Goal: Contribute content: Contribute content

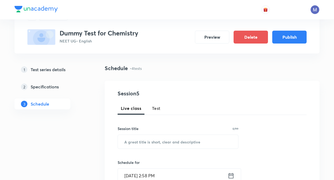
scroll to position [4, 0]
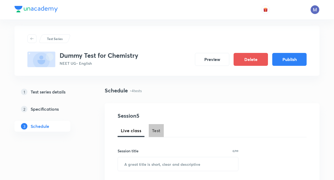
click at [155, 128] on span "Test" at bounding box center [156, 130] width 9 height 6
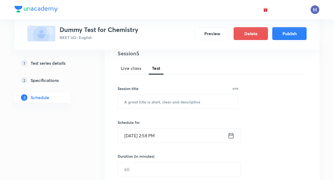
scroll to position [79, 0]
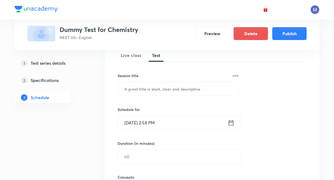
click at [143, 97] on div "Session 5 Live class Test Session title 0/99 ​ Schedule for [DATE] 2:58 PM ​ Du…" at bounding box center [211, 144] width 189 height 217
click at [142, 94] on input "text" at bounding box center [178, 89] width 120 height 14
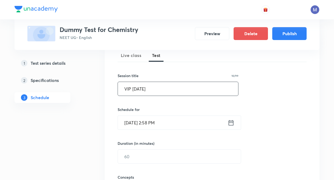
type input "VIP [DATE]"
click at [231, 122] on icon at bounding box center [230, 123] width 7 height 8
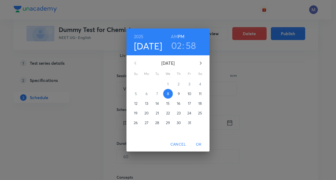
click at [189, 121] on p "31" at bounding box center [189, 122] width 3 height 5
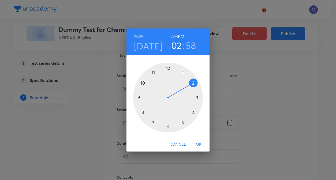
click at [199, 143] on span "OK" at bounding box center [199, 144] width 13 height 7
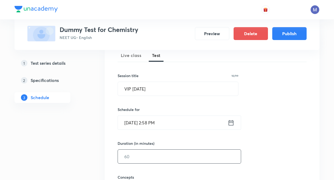
click at [135, 150] on input "text" at bounding box center [179, 156] width 123 height 14
type input "60"
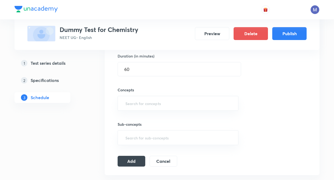
scroll to position [176, 0]
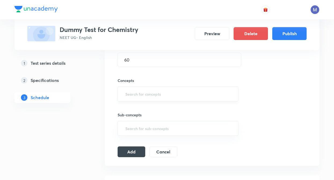
click at [126, 90] on input "text" at bounding box center [177, 94] width 107 height 10
type input "D"
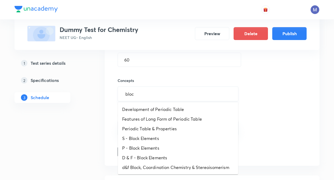
type input "block"
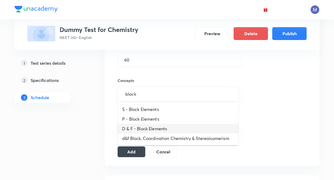
click at [141, 130] on li "D & F - Block Elements" at bounding box center [178, 129] width 120 height 10
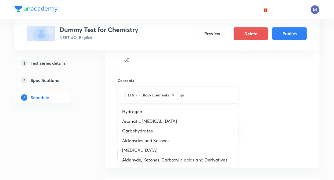
type input "hyd"
click at [150, 152] on li "Hydrocarbons" at bounding box center [178, 150] width 120 height 10
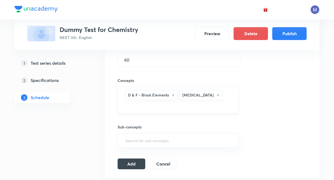
click at [223, 101] on input "text" at bounding box center [177, 106] width 107 height 10
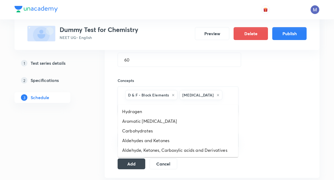
type input "equ"
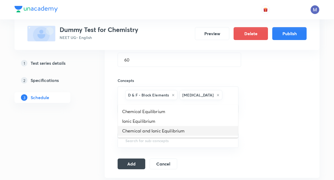
click at [159, 129] on li "Chemical and Ionic Equilibrium" at bounding box center [178, 131] width 120 height 10
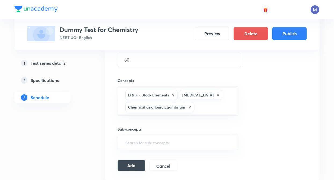
click at [137, 163] on button "Add" at bounding box center [131, 165] width 28 height 11
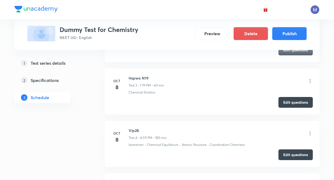
click at [95, 146] on div "Test Series Dummy Test for Chemistry NEET UG • English Preview Delete Publish 1…" at bounding box center [166, 58] width 305 height 408
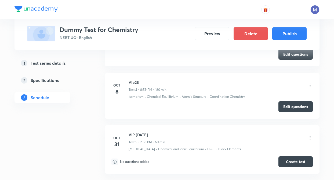
scroll to position [225, 0]
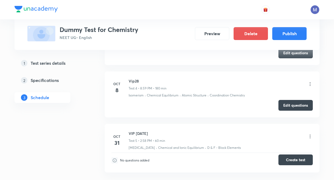
click at [292, 161] on button "Create test" at bounding box center [295, 159] width 34 height 11
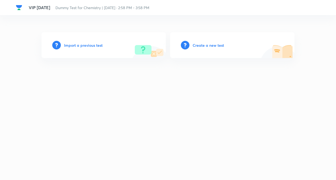
click at [204, 45] on h6 "Create a new test" at bounding box center [208, 45] width 31 height 6
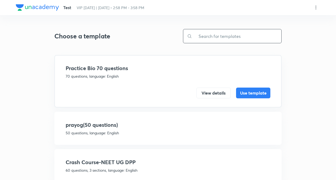
click at [205, 35] on input "text" at bounding box center [236, 36] width 89 height 14
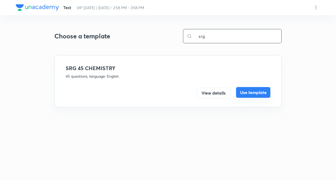
type input "srg"
click at [254, 93] on button "Use template" at bounding box center [253, 92] width 34 height 11
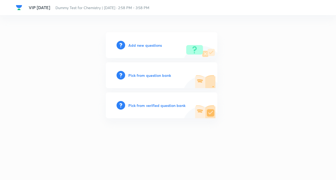
click at [143, 44] on h6 "Add new questions" at bounding box center [145, 45] width 34 height 6
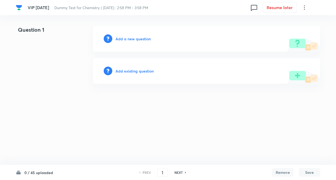
click at [135, 40] on h6 "Add a new question" at bounding box center [133, 39] width 35 height 6
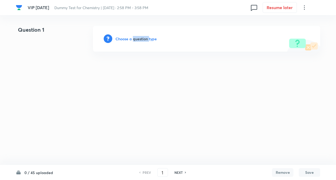
click at [135, 40] on h6 "Choose a question type" at bounding box center [136, 39] width 41 height 6
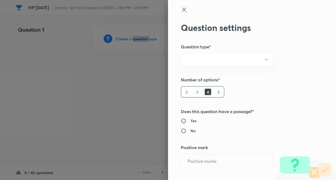
radio input "true"
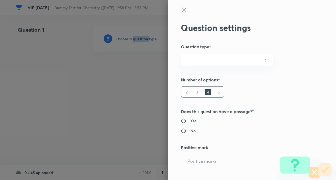
radio input "true"
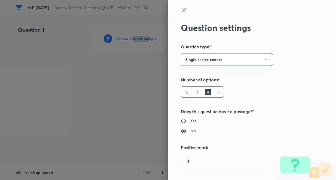
type input "1"
type input "0"
click at [235, 93] on div "Question settings Question type* Single choice correct Number of options* 2 3 4…" at bounding box center [252, 90] width 168 height 180
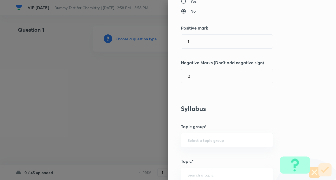
scroll to position [129, 0]
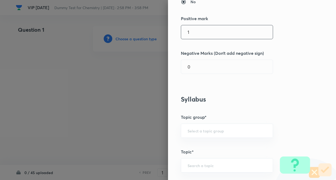
click at [196, 32] on input "1" at bounding box center [227, 32] width 92 height 14
type input "1"
type input "4"
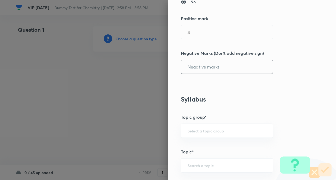
click at [193, 65] on input "text" at bounding box center [227, 67] width 92 height 14
type input "1"
click at [315, 93] on div "Question settings Question type* Single choice correct Number of options* 2 3 4…" at bounding box center [252, 90] width 168 height 180
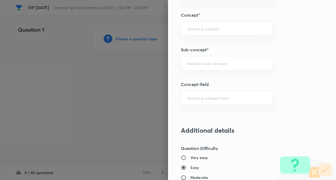
scroll to position [300, 0]
click at [199, 30] on input "text" at bounding box center [227, 27] width 79 height 5
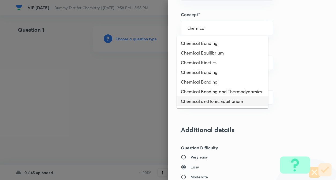
click at [206, 103] on li "Chemical and Ionic Equilibrium" at bounding box center [223, 101] width 92 height 10
type input "Chemical and Ionic Equilibrium"
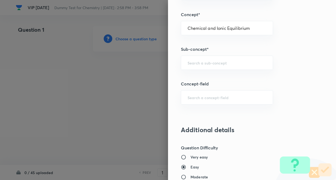
type input "Chemistry"
type input "Physical Chemistry"
click at [203, 68] on div "​" at bounding box center [227, 63] width 92 height 14
type input "g"
click at [203, 75] on li "Chemical and Ionic Equilibrium" at bounding box center [223, 78] width 92 height 10
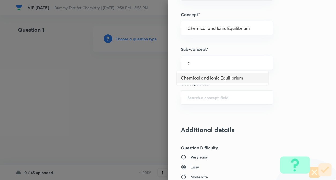
type input "Chemical and Ionic Equilibrium"
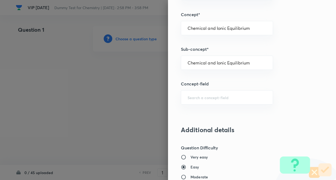
click at [279, 71] on div "Question settings Question type* Single choice correct Number of options* 2 3 4…" at bounding box center [252, 90] width 168 height 180
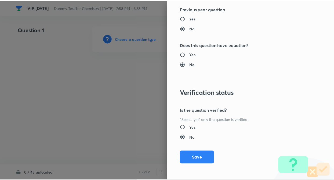
scroll to position [551, 0]
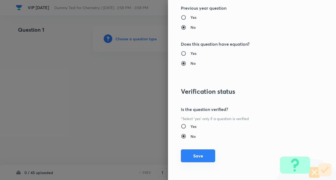
click at [185, 155] on button "Save" at bounding box center [198, 155] width 34 height 13
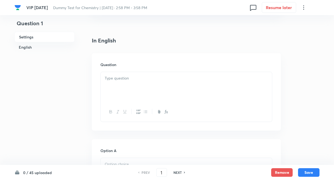
scroll to position [129, 0]
click at [128, 80] on p at bounding box center [186, 78] width 163 height 6
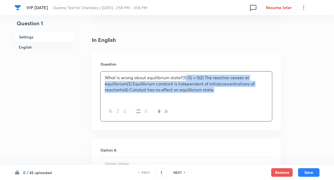
drag, startPoint x: 186, startPoint y: 76, endPoint x: 216, endPoint y: 93, distance: 34.8
click at [216, 93] on div "What is wrong about equilibrium state?(1) G = 0(2) The reaction ceases at equi…" at bounding box center [186, 86] width 171 height 30
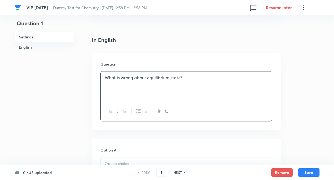
click at [180, 79] on p "What is wrong about equilibrium state?" at bounding box center [186, 78] width 163 height 6
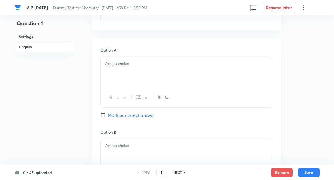
scroll to position [236, 0]
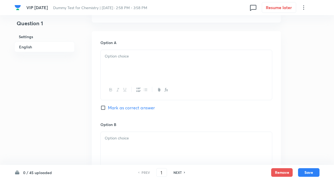
click at [124, 63] on div at bounding box center [186, 65] width 171 height 30
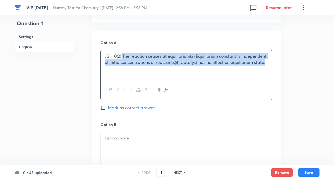
drag, startPoint x: 123, startPoint y: 56, endPoint x: 272, endPoint y: 73, distance: 149.3
click at [272, 73] on div "G = 0(2) The reaction ceases at equilibrium(3) Equilibrium constant is indepen…" at bounding box center [186, 75] width 172 height 50
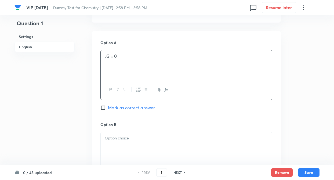
click at [123, 146] on div at bounding box center [186, 147] width 171 height 30
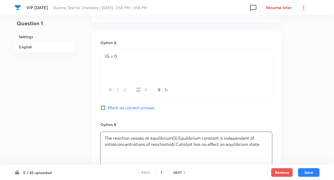
click at [75, 118] on div "Question 1 Settings English Settings Type Single choice correct 4 options + 4 m…" at bounding box center [166, 131] width 305 height 682
click at [136, 55] on p "G = 0" at bounding box center [186, 56] width 163 height 6
click at [88, 67] on div "Question 1 Settings English Settings Type Single choice correct 4 options + 4 m…" at bounding box center [166, 131] width 305 height 682
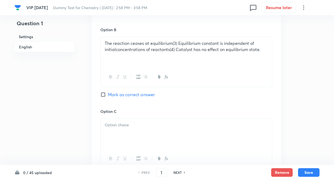
scroll to position [332, 0]
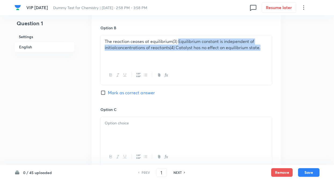
drag, startPoint x: 178, startPoint y: 42, endPoint x: 283, endPoint y: 63, distance: 107.5
click at [283, 63] on div "Question 1 Settings English Settings Type Single choice correct 4 options + 4 m…" at bounding box center [166, 34] width 305 height 682
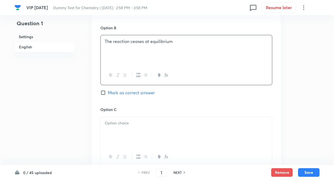
click at [172, 125] on p at bounding box center [186, 123] width 163 height 6
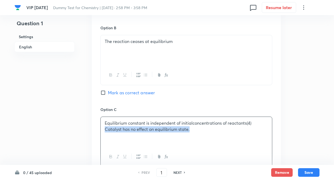
drag, startPoint x: 104, startPoint y: 131, endPoint x: 190, endPoint y: 139, distance: 86.7
click at [190, 139] on div "Equilibrium constant is independent of initialconcentrations of reactants(4) Ca…" at bounding box center [186, 132] width 171 height 30
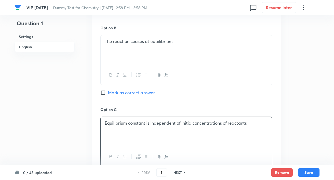
click at [75, 115] on div "Question 1 Settings English Settings Type Single choice correct 4 options + 4 m…" at bounding box center [166, 34] width 305 height 682
click at [193, 123] on p "Equilibrium constant is independent of initialconcentrations of reactants" at bounding box center [186, 123] width 163 height 6
click at [47, 113] on div "Question 1 Settings English" at bounding box center [44, 34] width 60 height 682
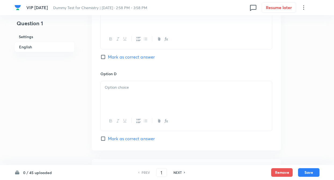
scroll to position [450, 0]
click at [117, 93] on div at bounding box center [186, 95] width 171 height 30
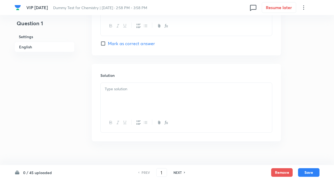
scroll to position [547, 0]
click at [122, 92] on div at bounding box center [186, 95] width 171 height 30
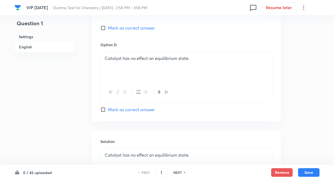
scroll to position [478, 0]
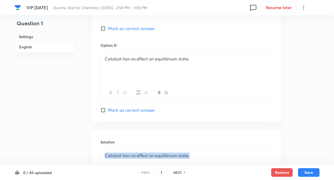
drag, startPoint x: 194, startPoint y: 156, endPoint x: 103, endPoint y: 158, distance: 90.9
click at [103, 158] on div "Catalyst has no effect on equilibrium state." at bounding box center [186, 164] width 171 height 30
click at [205, 36] on div "Option C Equilibrium constant is independent of initial concentrations of react…" at bounding box center [186, 2] width 172 height 82
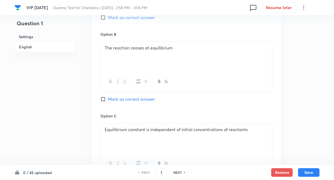
scroll to position [328, 0]
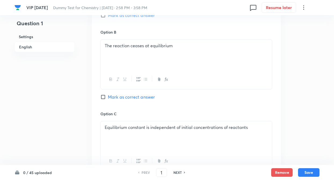
click at [102, 95] on input "Mark as correct answer" at bounding box center [104, 96] width 8 height 5
checkbox input "true"
drag, startPoint x: 104, startPoint y: 46, endPoint x: 178, endPoint y: 48, distance: 73.5
click at [178, 48] on div "The reaction ceases at equilibrium" at bounding box center [186, 54] width 171 height 30
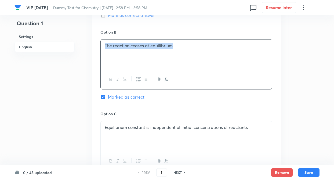
copy p "The reaction ceases at equilibrium"
click at [61, 60] on div "Question 1 Settings English" at bounding box center [44, 39] width 60 height 682
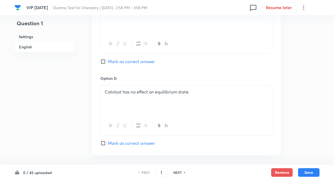
scroll to position [446, 0]
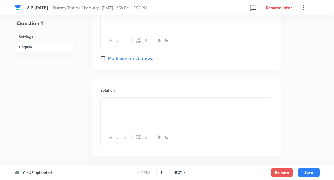
scroll to position [532, 0]
click at [115, 95] on div "Solution" at bounding box center [186, 115] width 189 height 77
click at [115, 99] on div at bounding box center [186, 110] width 171 height 30
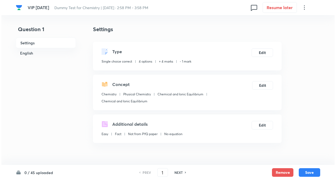
scroll to position [0, 0]
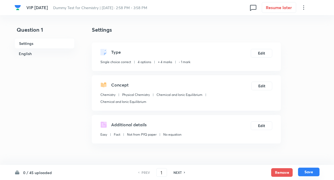
click at [307, 170] on button "Save" at bounding box center [308, 171] width 21 height 9
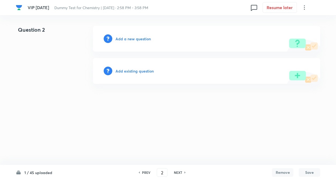
click at [177, 171] on h6 "NEXT" at bounding box center [178, 172] width 8 height 5
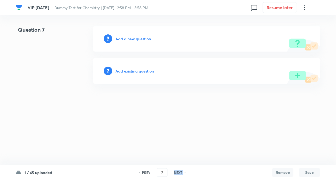
click at [177, 171] on h6 "NEXT" at bounding box center [178, 172] width 8 height 5
type input "10"
click at [117, 109] on html "VIP 19 OCT Dummy Test for Chemistry | Oct 31, 2025 · 2:58 PM - 3:58 PM 0 Resume…" at bounding box center [168, 54] width 336 height 109
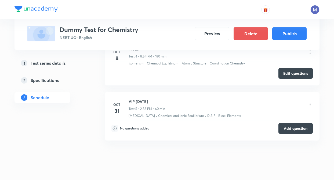
scroll to position [436, 0]
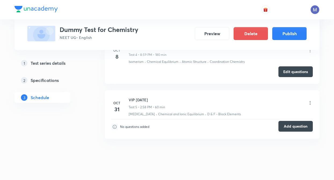
click at [287, 128] on button "Add question" at bounding box center [295, 126] width 34 height 11
click at [288, 121] on button "Add question" at bounding box center [295, 126] width 34 height 11
click at [297, 124] on button "Add question" at bounding box center [295, 126] width 34 height 11
click at [288, 130] on button "Add question" at bounding box center [295, 126] width 34 height 11
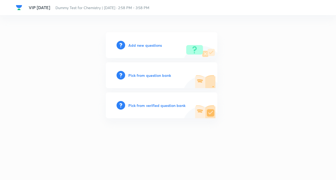
click at [146, 46] on h6 "Add new questions" at bounding box center [145, 45] width 34 height 6
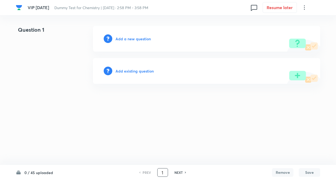
click at [165, 169] on input "1" at bounding box center [163, 172] width 10 height 9
type input "5"
click at [130, 41] on h6 "Add a new question" at bounding box center [133, 39] width 35 height 6
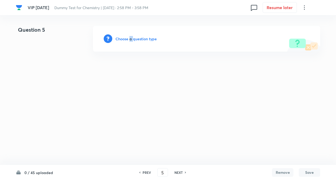
click at [130, 41] on h6 "Choose a question type" at bounding box center [136, 39] width 41 height 6
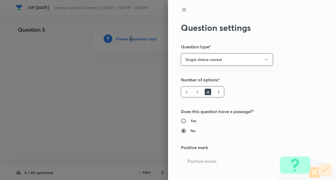
radio input "true"
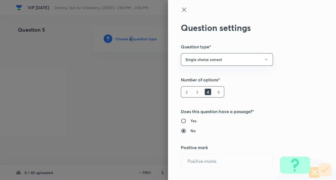
radio input "true"
type input "1"
type input "0"
click at [259, 63] on button "Single choice correct" at bounding box center [227, 59] width 92 height 13
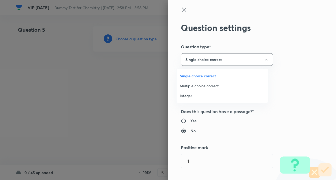
click at [287, 66] on div at bounding box center [168, 90] width 336 height 180
click at [287, 66] on div "Question settings Question type* Single choice correct Number of options* 2 3 4…" at bounding box center [252, 90] width 168 height 180
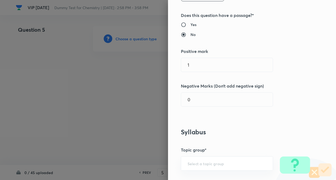
scroll to position [97, 0]
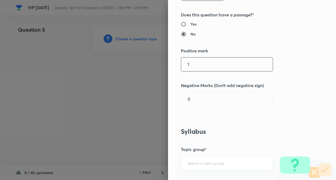
click at [200, 63] on input "1" at bounding box center [227, 64] width 92 height 14
type input "4"
click at [194, 95] on input "text" at bounding box center [227, 99] width 92 height 14
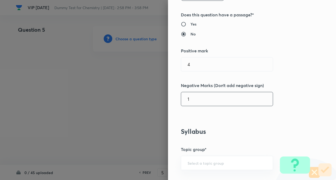
type input "1"
click at [291, 98] on div "Question settings Question type* Single choice correct Number of options* 2 3 4…" at bounding box center [252, 90] width 168 height 180
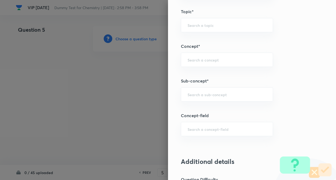
scroll to position [279, 0]
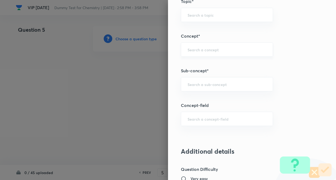
click at [192, 49] on input "text" at bounding box center [227, 49] width 79 height 5
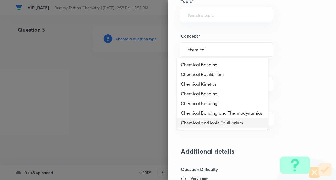
click at [203, 122] on li "Chemical and Ionic Equilibrium" at bounding box center [223, 123] width 92 height 10
type input "Chemical and Ionic Equilibrium"
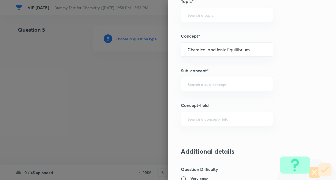
type input "Chemistry"
type input "Physical Chemistry"
click at [209, 89] on div "​" at bounding box center [227, 84] width 92 height 14
click at [217, 101] on li "Chemical and Ionic Equilibrium" at bounding box center [223, 99] width 92 height 10
type input "Chemical and Ionic Equilibrium"
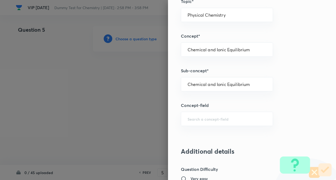
click at [286, 99] on div "Question settings Question type* Single choice correct Number of options* 2 3 4…" at bounding box center [252, 90] width 168 height 180
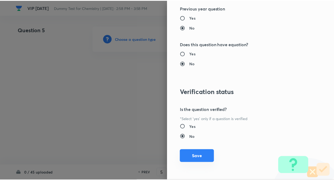
scroll to position [551, 0]
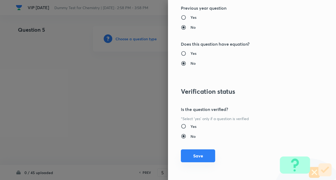
click at [197, 150] on button "Save" at bounding box center [198, 155] width 34 height 13
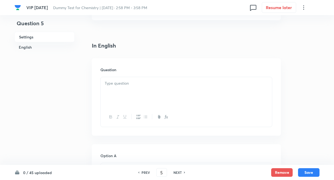
scroll to position [129, 0]
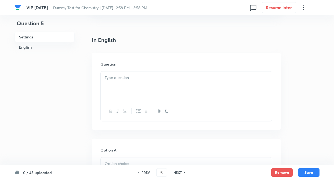
click at [117, 87] on div at bounding box center [186, 86] width 171 height 30
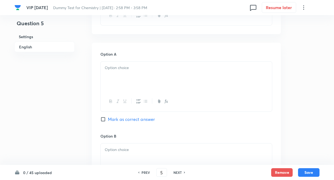
scroll to position [236, 0]
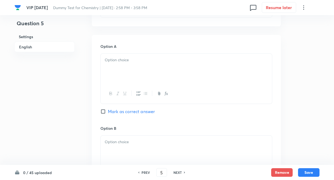
click at [114, 72] on div at bounding box center [186, 69] width 171 height 30
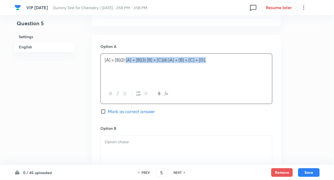
drag, startPoint x: 126, startPoint y: 60, endPoint x: 216, endPoint y: 62, distance: 90.1
click at [216, 62] on p "[A] = [B](2) [A] < [B](3) [B] = [C](4) [A] + [B] < [C] + [D]." at bounding box center [186, 60] width 163 height 6
click at [139, 146] on div at bounding box center [186, 150] width 171 height 30
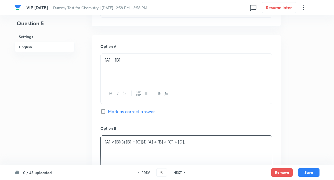
click at [75, 128] on div "Question 5 Settings English Settings Type Single choice correct 4 options + 4 m…" at bounding box center [166, 132] width 305 height 685
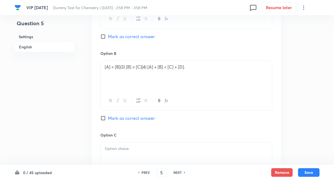
scroll to position [311, 0]
drag, startPoint x: 125, startPoint y: 66, endPoint x: 197, endPoint y: 75, distance: 72.1
click at [197, 75] on div "[A] < [B](3) [B] = [C](4) [A] + [B] < [C] + [D]." at bounding box center [186, 75] width 171 height 30
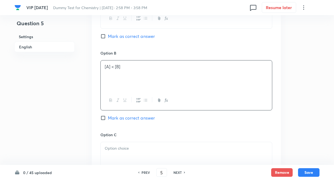
click at [104, 150] on div at bounding box center [186, 157] width 171 height 30
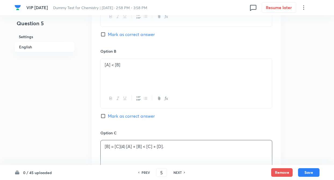
click at [67, 132] on div "Question 5 Settings English" at bounding box center [44, 55] width 60 height 685
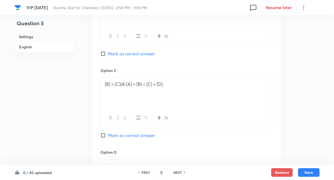
scroll to position [375, 0]
drag, startPoint x: 126, startPoint y: 83, endPoint x: 221, endPoint y: 101, distance: 96.9
click at [221, 101] on div "[B] = [C](4) [A] + [B] < [C] + [D]." at bounding box center [186, 92] width 171 height 30
click at [98, 87] on div "Option A [A] = [B] Mark as correct answer Option B [A] < [B] Mark as correct an…" at bounding box center [186, 61] width 189 height 333
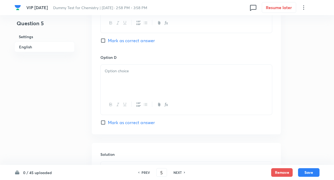
scroll to position [472, 0]
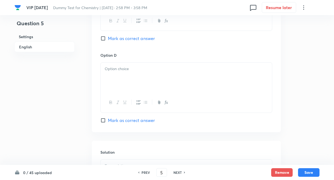
click at [118, 83] on div at bounding box center [186, 77] width 171 height 30
paste div
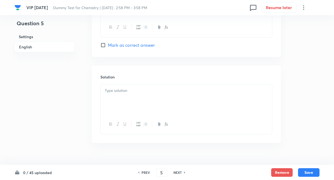
scroll to position [557, 0]
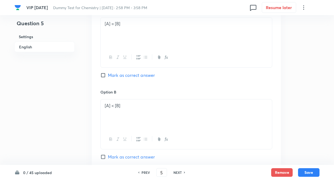
scroll to position [257, 0]
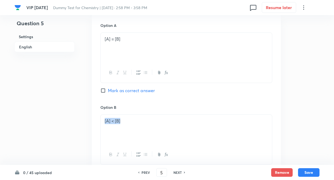
drag, startPoint x: 103, startPoint y: 118, endPoint x: 122, endPoint y: 121, distance: 19.5
click at [122, 121] on div "[A] < [B]" at bounding box center [186, 129] width 171 height 30
copy p "[A] < [B]"
click at [68, 116] on div "Question 5 Settings English" at bounding box center [44, 111] width 60 height 685
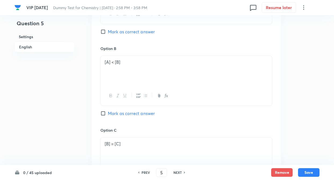
scroll to position [321, 0]
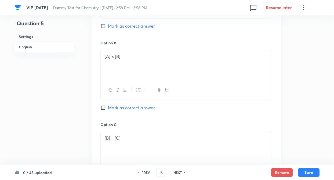
click at [103, 106] on input "Mark as correct answer" at bounding box center [104, 107] width 8 height 5
checkbox input "true"
click at [76, 106] on div "Question 5 Settings English Settings Type Single choice correct 4 options + 4 m…" at bounding box center [166, 47] width 305 height 685
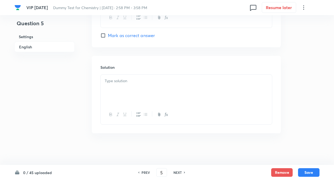
scroll to position [557, 0]
click at [114, 88] on div at bounding box center [186, 89] width 171 height 30
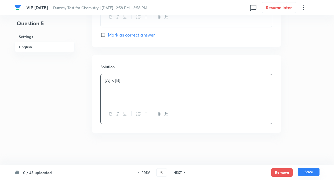
click at [304, 170] on button "Save" at bounding box center [308, 171] width 21 height 9
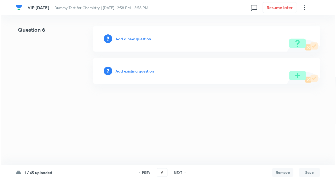
scroll to position [0, 0]
click at [175, 172] on h6 "NEXT" at bounding box center [178, 172] width 8 height 5
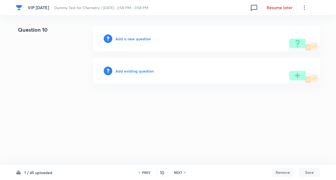
click at [149, 173] on h6 "PREV" at bounding box center [146, 172] width 8 height 5
type input "9"
click at [182, 172] on h6 "NEXT" at bounding box center [179, 172] width 8 height 5
type input "2"
click at [134, 38] on h6 "Add a new question" at bounding box center [133, 39] width 35 height 6
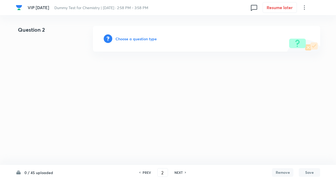
click at [134, 38] on h6 "Choose a question type" at bounding box center [136, 39] width 41 height 6
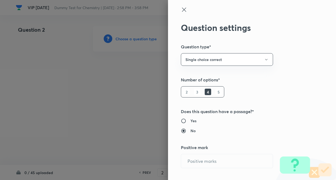
radio input "true"
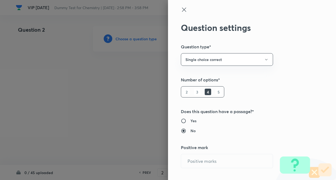
radio input "true"
type input "1"
type input "0"
click at [275, 76] on h5 "Number of options*" at bounding box center [243, 79] width 124 height 6
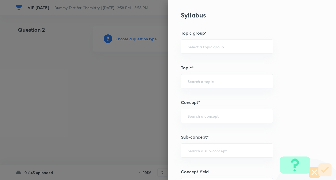
scroll to position [225, 0]
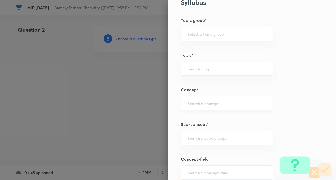
click at [194, 109] on div "​" at bounding box center [227, 103] width 92 height 14
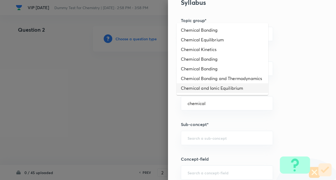
click at [201, 90] on li "Chemical and Ionic Equilibrium" at bounding box center [223, 88] width 92 height 10
type input "Chemical and Ionic Equilibrium"
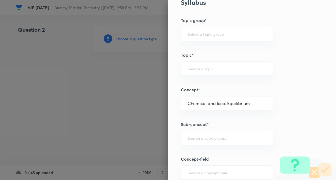
type input "Chemistry"
type input "Physical Chemistry"
click at [194, 136] on input "text" at bounding box center [227, 137] width 79 height 5
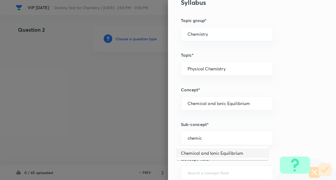
click at [201, 151] on li "Chemical and Ionic Equilibrium" at bounding box center [223, 153] width 92 height 10
type input "Chemical and Ionic Equilibrium"
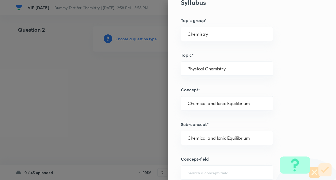
click at [127, 138] on div at bounding box center [168, 90] width 336 height 180
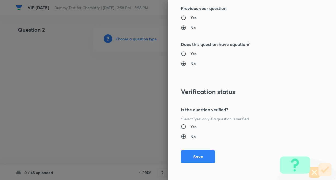
scroll to position [551, 0]
click at [189, 158] on button "Save" at bounding box center [198, 155] width 34 height 13
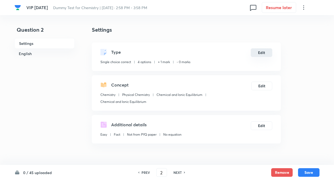
click at [261, 54] on button "Edit" at bounding box center [260, 52] width 21 height 9
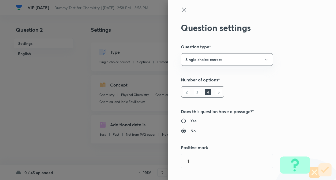
click at [299, 60] on div "Question settings Question type* Single choice correct Number of options* 2 3 4…" at bounding box center [252, 90] width 168 height 180
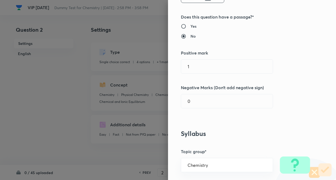
scroll to position [97, 0]
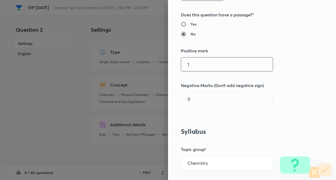
click at [192, 62] on input "1" at bounding box center [227, 64] width 92 height 14
type input "4"
click at [193, 98] on input "text" at bounding box center [227, 99] width 92 height 14
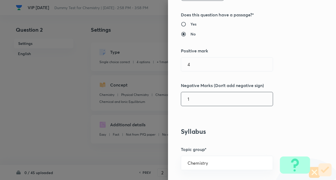
type input "1"
click at [276, 105] on div "Question settings Question type* Single choice correct Number of options* 2 3 4…" at bounding box center [252, 90] width 168 height 180
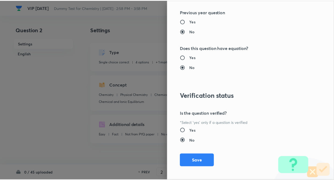
scroll to position [551, 0]
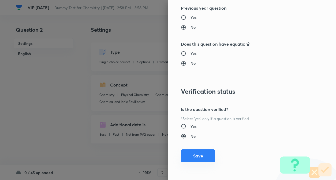
click at [192, 154] on button "Save" at bounding box center [198, 155] width 34 height 13
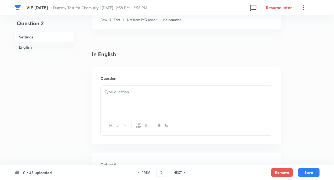
scroll to position [139, 0]
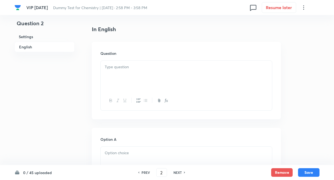
click at [116, 64] on p at bounding box center [186, 67] width 163 height 6
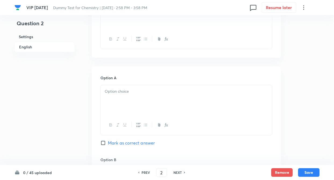
scroll to position [247, 0]
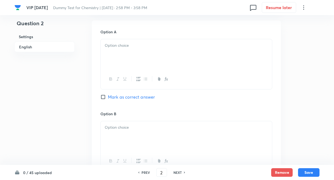
click at [119, 58] on div at bounding box center [186, 54] width 171 height 30
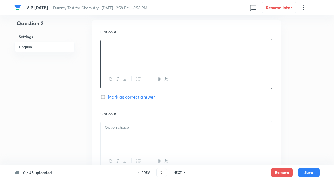
click at [115, 132] on div at bounding box center [186, 136] width 171 height 30
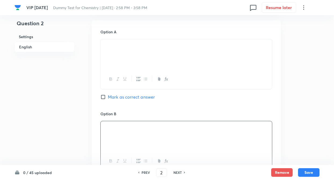
click at [84, 150] on div "Question 2 Settings English Settings Type Single choice correct 4 options + 4 m…" at bounding box center [166, 120] width 305 height 682
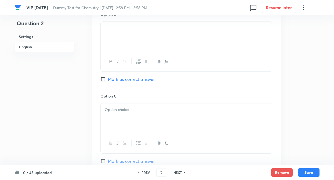
scroll to position [354, 0]
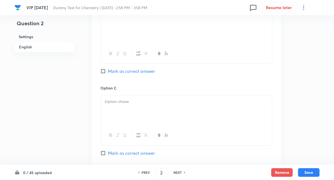
click at [120, 105] on div at bounding box center [186, 110] width 171 height 30
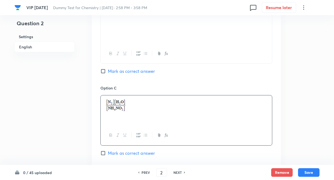
click at [80, 109] on div "Question 2 Settings English Settings Type Single choice correct 4 options + 4 m…" at bounding box center [166, 13] width 305 height 682
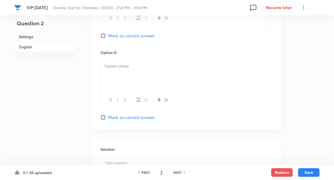
scroll to position [472, 0]
click at [115, 79] on div at bounding box center [186, 74] width 171 height 30
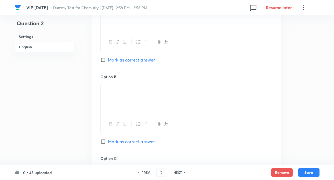
scroll to position [279, 0]
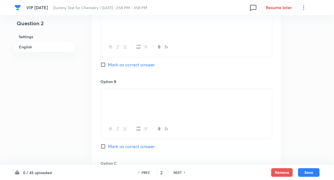
click at [102, 147] on input "Mark as correct answer" at bounding box center [104, 145] width 8 height 5
checkbox input "true"
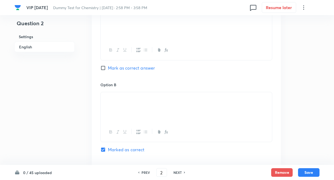
click at [56, 112] on div "Question 2 Settings English" at bounding box center [44, 91] width 60 height 682
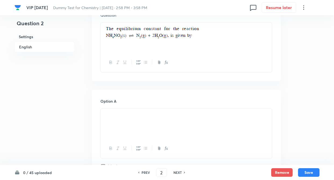
scroll to position [161, 0]
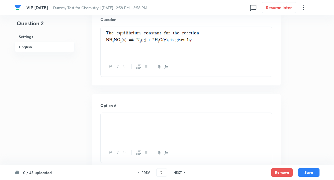
scroll to position [172, 0]
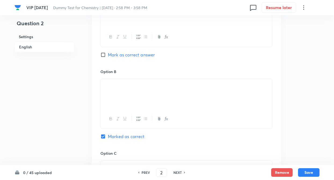
scroll to position [290, 0]
drag, startPoint x: 133, startPoint y: 85, endPoint x: 98, endPoint y: 84, distance: 35.1
click at [98, 84] on div "Option A Mark as correct answer Option B Marked as correct Option C Mark as cor…" at bounding box center [186, 143] width 189 height 333
click at [76, 108] on div "Question 2 Settings English Settings Type Single choice correct 4 options + 4 m…" at bounding box center [166, 77] width 305 height 682
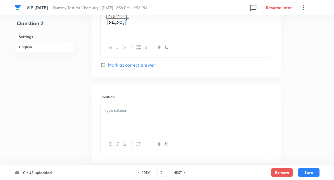
scroll to position [526, 0]
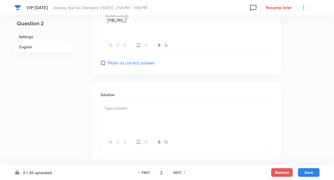
click at [115, 113] on div at bounding box center [186, 117] width 171 height 30
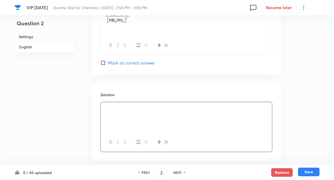
click at [307, 172] on button "Save" at bounding box center [308, 171] width 21 height 9
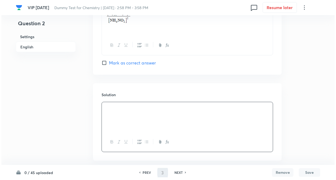
scroll to position [0, 0]
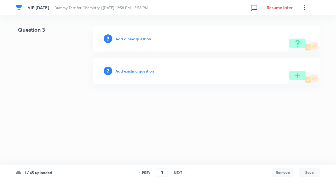
click at [177, 171] on h6 "NEXT" at bounding box center [178, 172] width 8 height 5
click at [146, 173] on h6 "PREV" at bounding box center [146, 172] width 8 height 5
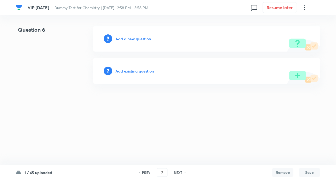
type input "6"
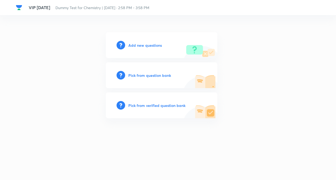
click at [139, 45] on h6 "Add new questions" at bounding box center [145, 45] width 34 height 6
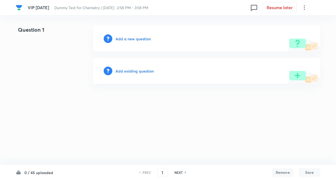
click at [181, 173] on h6 "NEXT" at bounding box center [179, 172] width 8 height 5
type input "3"
click at [132, 36] on h6 "Add a new question" at bounding box center [133, 39] width 35 height 6
click at [132, 36] on h6 "Choose a question type" at bounding box center [136, 39] width 41 height 6
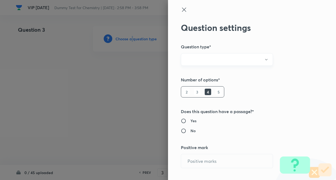
radio input "true"
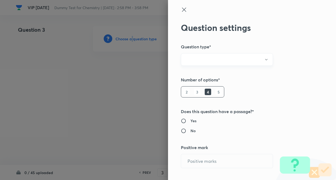
radio input "true"
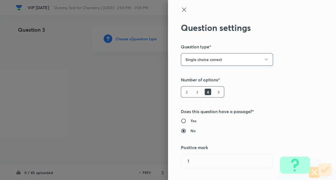
type input "1"
type input "0"
click at [261, 55] on button "Single choice correct" at bounding box center [227, 59] width 92 height 13
click at [278, 56] on div at bounding box center [168, 90] width 336 height 180
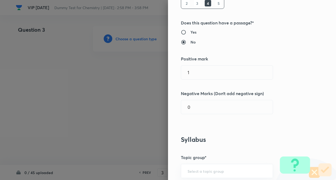
scroll to position [97, 0]
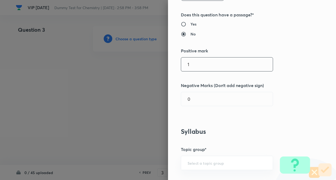
click at [203, 62] on input "1" at bounding box center [227, 64] width 92 height 14
type input "4"
click at [198, 93] on input "text" at bounding box center [227, 99] width 92 height 14
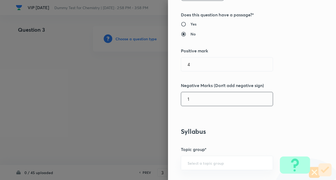
type input "1"
click at [315, 97] on div "Question settings Question type* Single choice correct Number of options* 2 3 4…" at bounding box center [252, 90] width 168 height 180
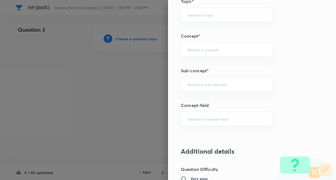
scroll to position [290, 0]
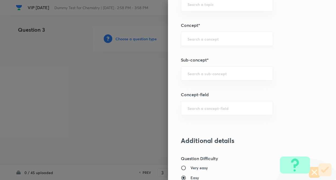
click at [199, 43] on div "​" at bounding box center [227, 39] width 92 height 14
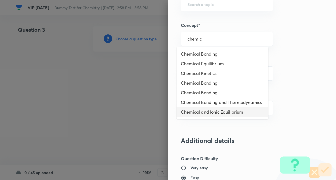
click at [207, 112] on li "Chemical and Ionic Equilibrium" at bounding box center [223, 112] width 92 height 10
type input "Chemical and Ionic Equilibrium"
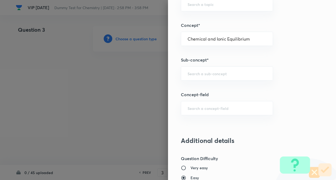
type input "Chemistry"
type input "Physical Chemistry"
click at [207, 70] on div "​" at bounding box center [227, 73] width 92 height 14
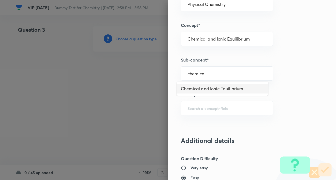
click at [207, 85] on li "Chemical and Ionic Equilibrium" at bounding box center [223, 89] width 92 height 10
type input "Chemical and Ionic Equilibrium"
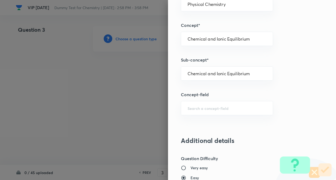
click at [281, 95] on h5 "Concept-field" at bounding box center [243, 94] width 124 height 6
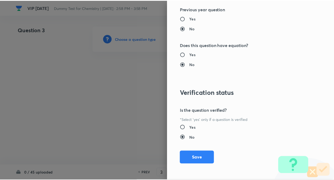
scroll to position [551, 0]
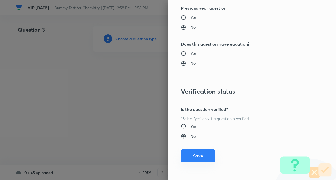
click at [193, 153] on button "Save" at bounding box center [198, 155] width 34 height 13
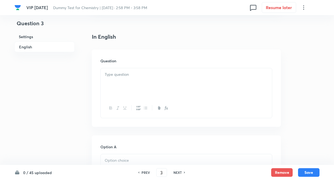
scroll to position [139, 0]
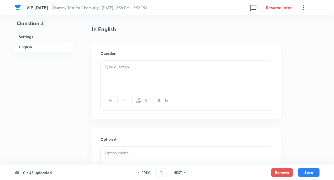
click at [114, 76] on div at bounding box center [186, 76] width 171 height 30
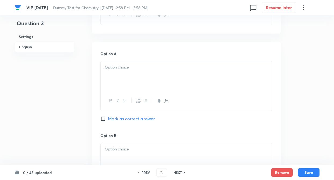
scroll to position [236, 0]
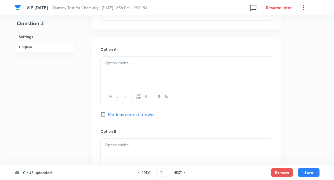
click at [122, 77] on div at bounding box center [186, 72] width 171 height 30
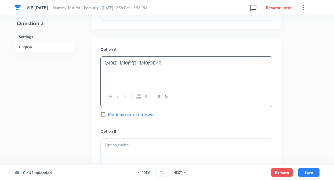
click at [114, 70] on div "1/40(2) (1/40) 1/2 (3) (1/40) 2 (4) 40" at bounding box center [186, 72] width 171 height 30
drag, startPoint x: 119, startPoint y: 62, endPoint x: 164, endPoint y: 62, distance: 45.0
click at [164, 62] on p "1/40(2) (1/40) 1/2 (3) (1/40) 2 (4) 40" at bounding box center [186, 63] width 163 height 6
click at [86, 66] on div "Question 3 Settings English Settings Type Single choice correct 4 options + 4 m…" at bounding box center [166, 134] width 305 height 688
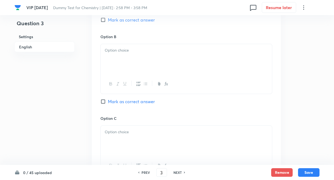
scroll to position [332, 0]
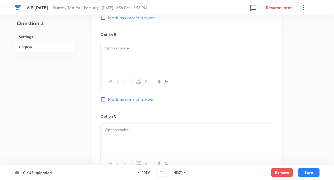
click at [105, 61] on div at bounding box center [186, 57] width 171 height 30
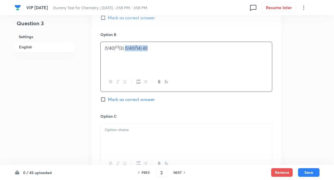
drag, startPoint x: 125, startPoint y: 48, endPoint x: 175, endPoint y: 51, distance: 50.5
click at [175, 51] on div "(1/40) 1/2 (3) (1/40) 2 (4) 40" at bounding box center [186, 57] width 171 height 30
click at [146, 130] on p at bounding box center [186, 130] width 163 height 6
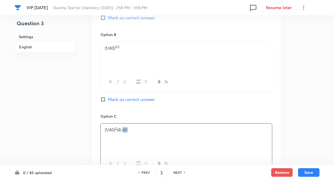
drag, startPoint x: 123, startPoint y: 128, endPoint x: 134, endPoint y: 131, distance: 11.0
click at [134, 131] on p "(1/40) 2 (4) 40" at bounding box center [186, 130] width 163 height 6
click at [48, 115] on div "Question 3 Settings English" at bounding box center [44, 37] width 60 height 688
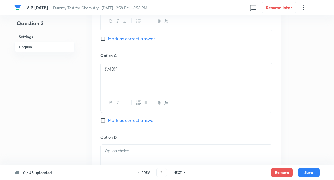
scroll to position [450, 0]
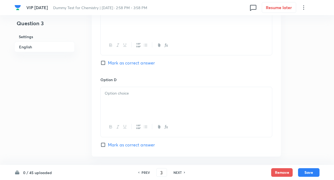
click at [108, 89] on div at bounding box center [186, 102] width 171 height 30
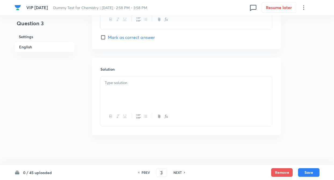
scroll to position [560, 0]
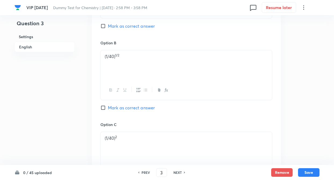
scroll to position [313, 0]
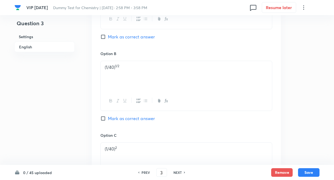
click at [102, 118] on input "Mark as correct answer" at bounding box center [104, 118] width 8 height 5
checkbox input "true"
drag, startPoint x: 121, startPoint y: 71, endPoint x: 101, endPoint y: 69, distance: 19.4
click at [101, 69] on div "(1/40) 1/2" at bounding box center [186, 76] width 171 height 30
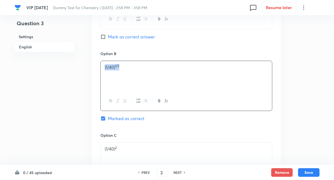
copy p "(1/40) 1/2"
click at [76, 87] on div "Question 3 Settings English Settings Type Single choice correct 4 options + 4 m…" at bounding box center [166, 56] width 305 height 688
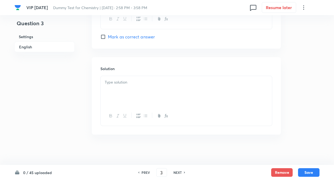
scroll to position [560, 0]
click at [111, 89] on div at bounding box center [186, 89] width 171 height 30
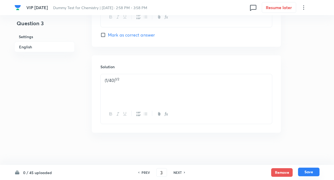
click at [307, 171] on button "Save" at bounding box center [308, 171] width 21 height 9
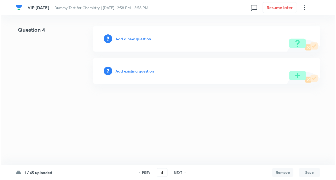
scroll to position [0, 0]
click at [179, 170] on h6 "NEXT" at bounding box center [178, 172] width 8 height 5
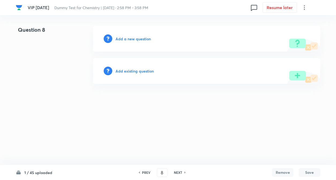
click at [146, 171] on h6 "PREV" at bounding box center [146, 172] width 8 height 5
type input "7"
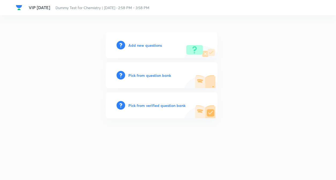
click at [142, 47] on h6 "Add new questions" at bounding box center [145, 45] width 34 height 6
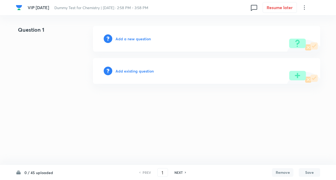
click at [177, 170] on h6 "NEXT" at bounding box center [179, 172] width 8 height 5
click at [145, 172] on h6 "PREV" at bounding box center [147, 172] width 8 height 5
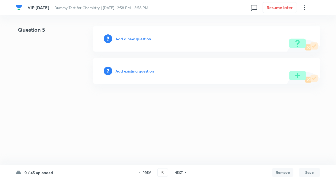
type input "4"
click at [133, 40] on h6 "Add a new question" at bounding box center [133, 39] width 35 height 6
click at [133, 40] on h6 "Choose a question type" at bounding box center [136, 39] width 41 height 6
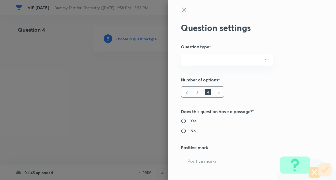
radio input "true"
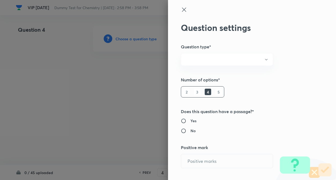
radio input "true"
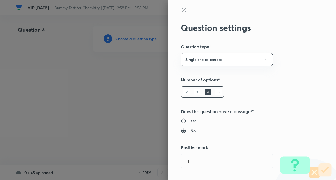
type input "1"
type input "0"
click at [295, 100] on div "Question settings Question type* Single choice correct Number of options* 2 3 4…" at bounding box center [252, 90] width 168 height 180
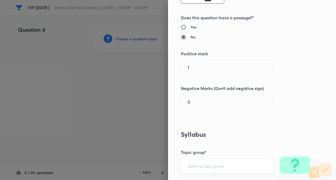
scroll to position [97, 0]
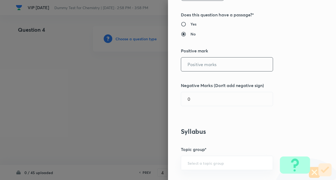
click at [210, 69] on input "text" at bounding box center [227, 64] width 92 height 14
type input "4"
click at [204, 98] on input "text" at bounding box center [227, 99] width 92 height 14
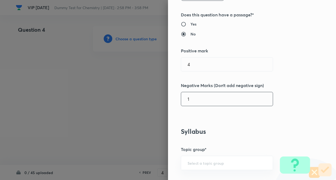
type input "1"
click at [286, 88] on h5 "Negative Marks (Don’t add negative sign)" at bounding box center [243, 85] width 124 height 6
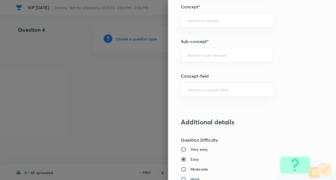
scroll to position [300, 0]
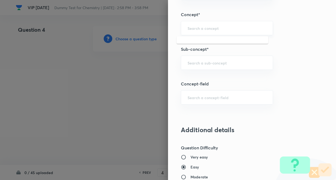
click at [191, 28] on input "text" at bounding box center [227, 27] width 79 height 5
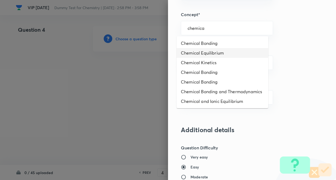
click at [196, 50] on li "Chemical Equilibrium" at bounding box center [223, 53] width 92 height 10
type input "Chemical Equilibrium"
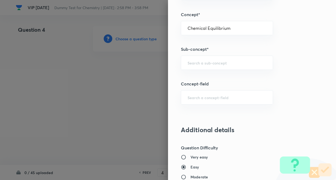
type input "Chemistry"
type input "Physical Chemistry"
click at [230, 29] on input "Chemical Equilibrium" at bounding box center [227, 27] width 79 height 5
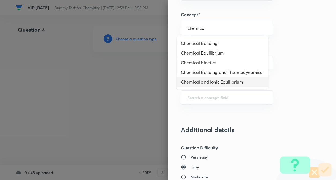
click at [228, 81] on li "Chemical and Ionic Equilibrium" at bounding box center [223, 82] width 92 height 10
type input "Chemical and Ionic Equilibrium"
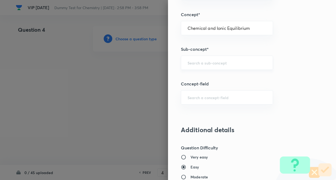
click at [205, 61] on input "text" at bounding box center [227, 62] width 79 height 5
click at [206, 77] on li "Chemical and Ionic Equilibrium" at bounding box center [223, 78] width 92 height 10
type input "Chemical and Ionic Equilibrium"
click at [278, 73] on div "Question settings Question type* Single choice correct Number of options* 2 3 4…" at bounding box center [252, 90] width 168 height 180
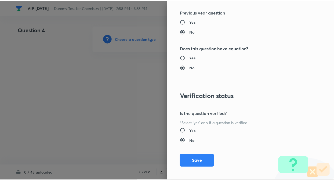
scroll to position [551, 0]
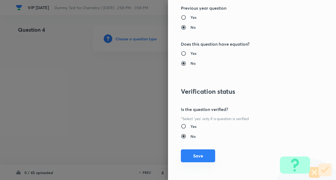
click at [195, 149] on button "Save" at bounding box center [198, 155] width 34 height 13
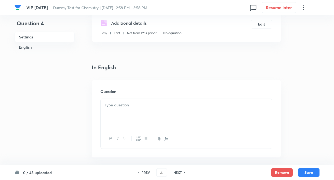
scroll to position [129, 0]
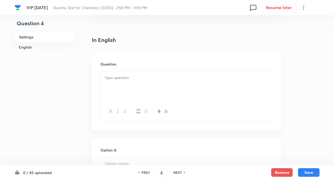
click at [120, 88] on div at bounding box center [186, 86] width 171 height 30
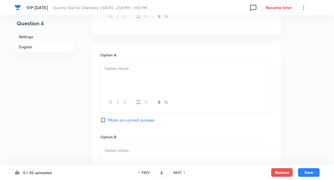
scroll to position [247, 0]
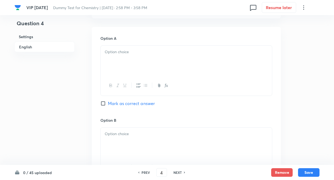
click at [115, 65] on div at bounding box center [186, 61] width 171 height 30
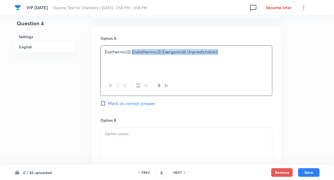
drag, startPoint x: 133, startPoint y: 53, endPoint x: 244, endPoint y: 70, distance: 112.3
click at [244, 70] on div "Exothermic(2) Endothermic(3) Exergonic(4) Unpredictable5" at bounding box center [186, 61] width 171 height 30
click at [202, 147] on div at bounding box center [186, 142] width 171 height 30
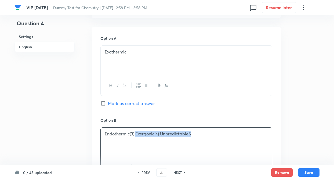
drag, startPoint x: 135, startPoint y: 133, endPoint x: 231, endPoint y: 142, distance: 96.7
click at [231, 142] on div "Endothermic(3) Exergonic(4) Unpredictable5" at bounding box center [186, 142] width 171 height 30
click at [56, 129] on div "Question 4 Settings English" at bounding box center [44, 123] width 60 height 688
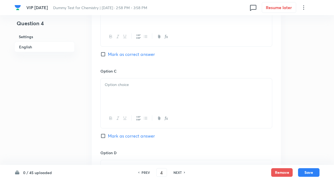
scroll to position [386, 0]
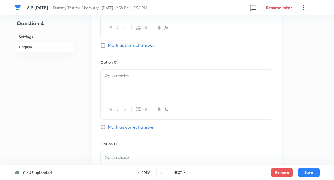
click at [114, 88] on div at bounding box center [186, 84] width 171 height 30
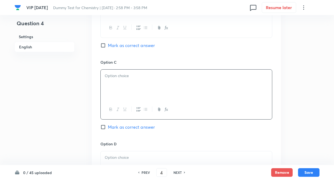
paste div
drag, startPoint x: 130, startPoint y: 75, endPoint x: 204, endPoint y: 86, distance: 74.2
click at [204, 86] on div "Exergonic(4) Unpredictable5" at bounding box center [186, 84] width 171 height 30
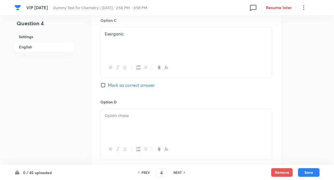
scroll to position [429, 0]
click at [126, 116] on p at bounding box center [186, 114] width 163 height 6
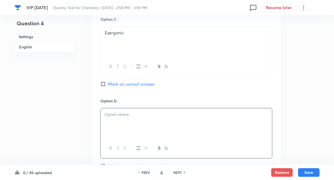
paste div
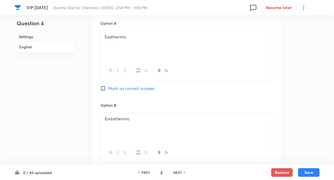
scroll to position [236, 0]
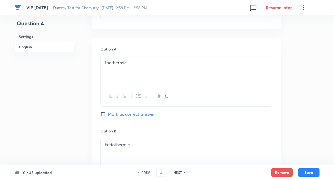
click at [103, 116] on input "Mark as correct answer" at bounding box center [104, 113] width 8 height 5
checkbox input "true"
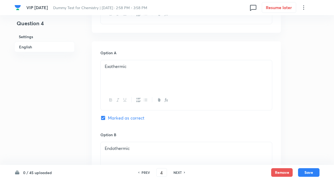
click at [89, 103] on div "Question 4 Settings English Settings Type Single choice correct 4 options + 4 m…" at bounding box center [166, 138] width 305 height 688
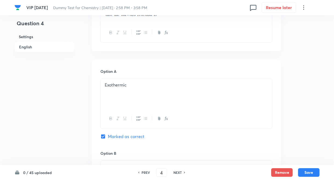
scroll to position [214, 0]
drag, startPoint x: 103, startPoint y: 85, endPoint x: 127, endPoint y: 83, distance: 24.2
click at [127, 83] on div "Exothermic" at bounding box center [186, 93] width 171 height 30
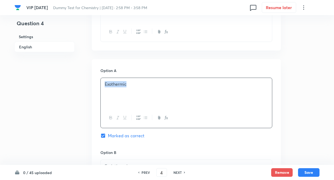
copy p "Exothermic"
click at [69, 97] on div "Question 4 Settings English" at bounding box center [44, 155] width 60 height 688
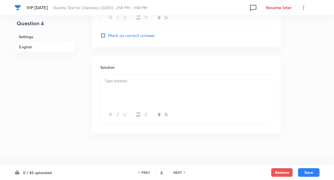
scroll to position [560, 0]
click at [116, 91] on div at bounding box center [186, 89] width 171 height 30
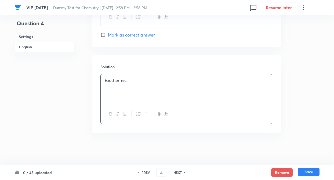
click at [304, 169] on button "Save" at bounding box center [308, 171] width 21 height 9
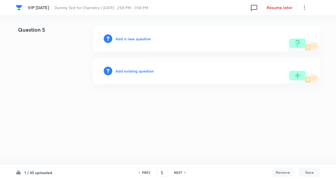
click at [145, 173] on h6 "PREV" at bounding box center [146, 172] width 8 height 5
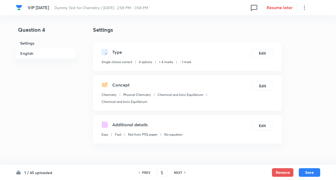
type input "4"
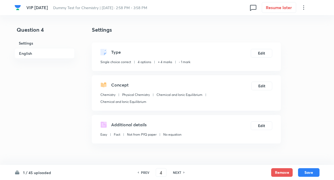
checkbox input "true"
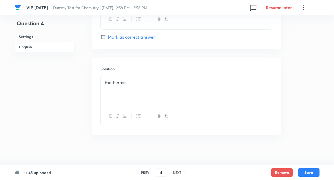
scroll to position [560, 0]
click at [176, 173] on h6 "NEXT" at bounding box center [177, 172] width 8 height 5
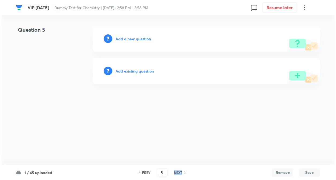
scroll to position [0, 0]
click at [176, 173] on h6 "NEXT" at bounding box center [178, 172] width 8 height 5
type input "8"
